Goal: Information Seeking & Learning: Learn about a topic

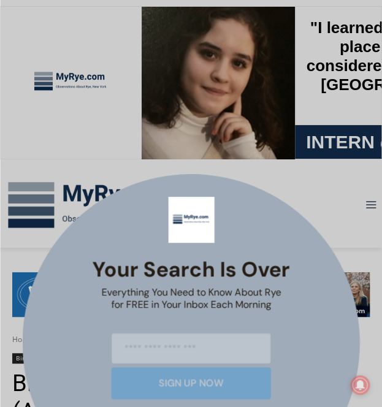
click at [281, 204] on line "Close" at bounding box center [282, 201] width 9 height 9
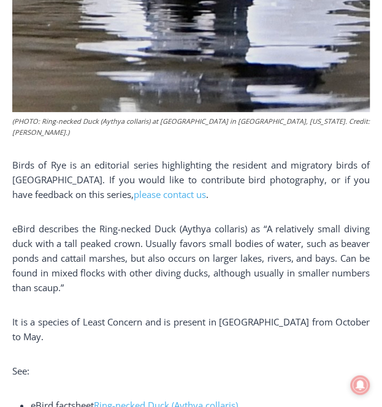
scroll to position [1165, 0]
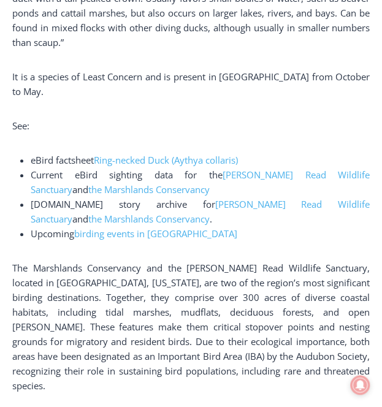
click at [207, 264] on p "The Marshlands Conservancy and the [PERSON_NAME] Read Wildlife Sanctuary, locat…" at bounding box center [190, 327] width 357 height 132
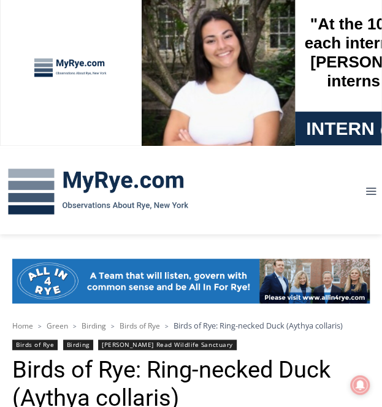
scroll to position [0, 0]
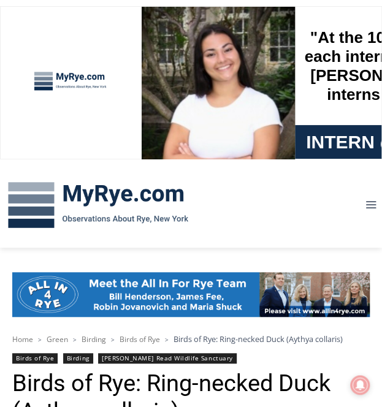
click at [107, 194] on img at bounding box center [98, 206] width 196 height 64
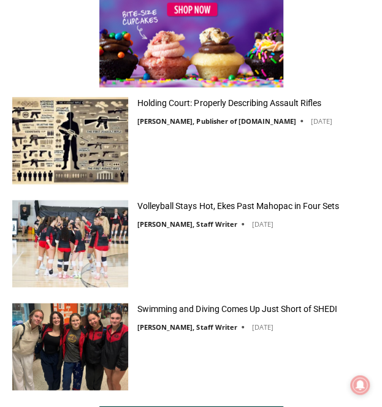
scroll to position [2882, 0]
